Goal: Information Seeking & Learning: Learn about a topic

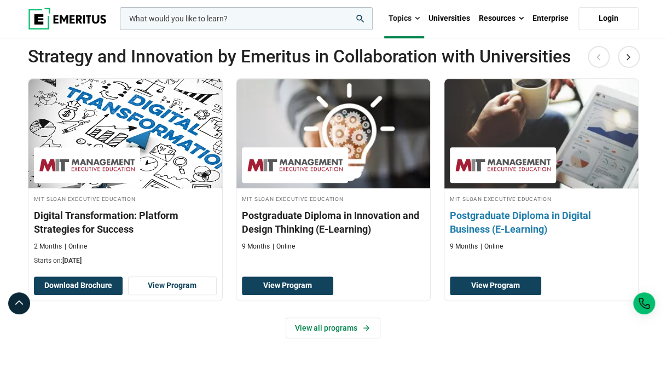
scroll to position [218, 0]
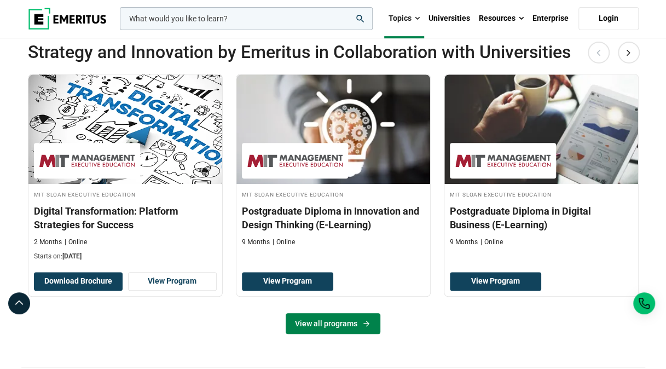
click at [339, 334] on link "View all programs" at bounding box center [332, 323] width 95 height 21
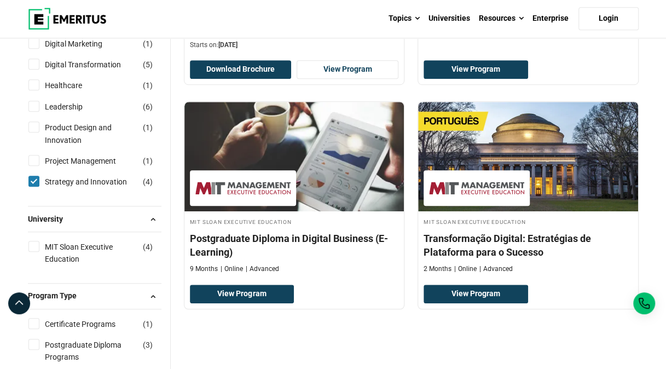
scroll to position [342, 0]
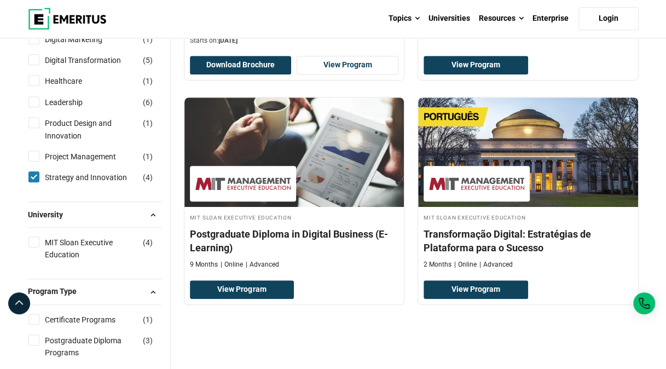
click at [33, 246] on div "MIT Sloan Executive Education ( 4 )" at bounding box center [94, 248] width 133 height 25
click at [33, 242] on input "MIT Sloan Executive Education ( 4 )" at bounding box center [33, 241] width 11 height 11
checkbox input "true"
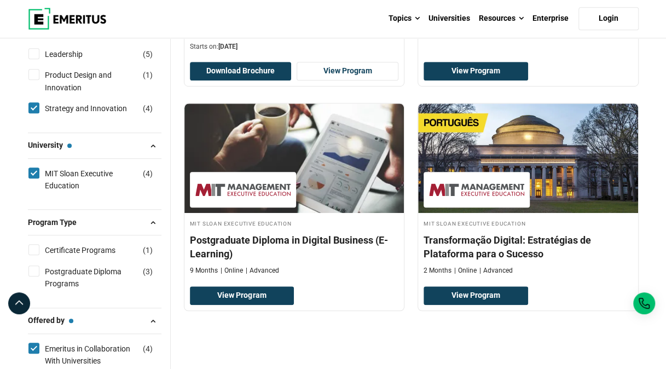
scroll to position [372, 0]
